Goal: Task Accomplishment & Management: Use online tool/utility

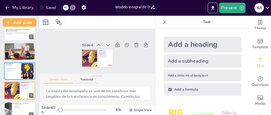
scroll to position [65, 0]
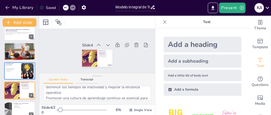
click at [48, 3] on div "Saved" at bounding box center [46, 7] width 19 height 9
checkbox input "true"
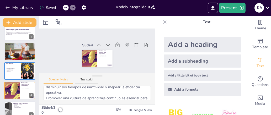
checkbox input "true"
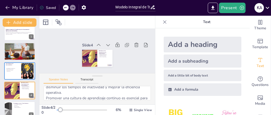
checkbox input "true"
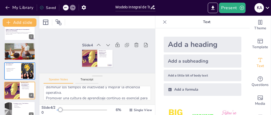
checkbox input "true"
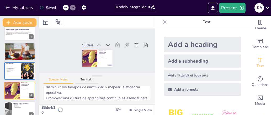
checkbox input "true"
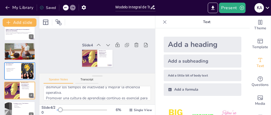
checkbox input "true"
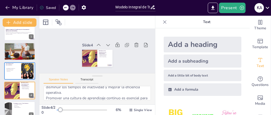
checkbox input "true"
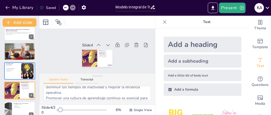
checkbox input "true"
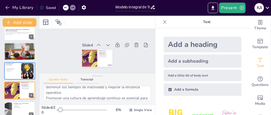
checkbox input "true"
